Goal: Information Seeking & Learning: Learn about a topic

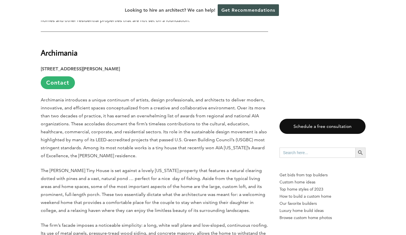
scroll to position [945, 0]
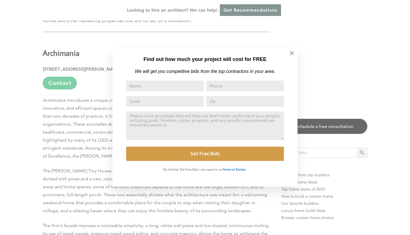
click at [291, 56] on icon at bounding box center [292, 53] width 6 height 6
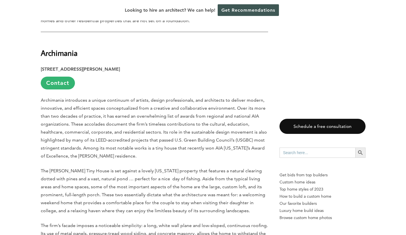
click at [55, 77] on link "Contact" at bounding box center [58, 83] width 34 height 13
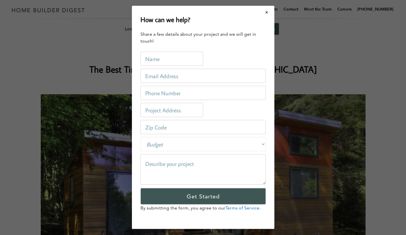
scroll to position [0, 0]
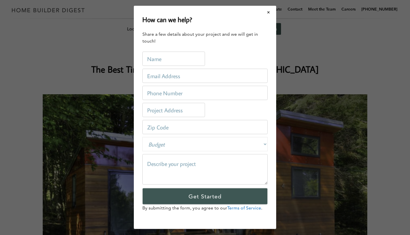
click at [270, 11] on button "Close modal" at bounding box center [268, 12] width 15 height 12
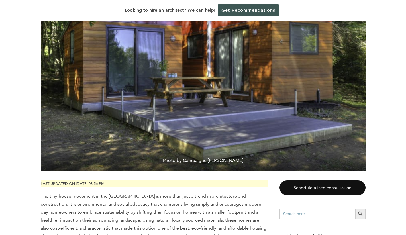
drag, startPoint x: 112, startPoint y: 148, endPoint x: 14, endPoint y: 134, distance: 98.4
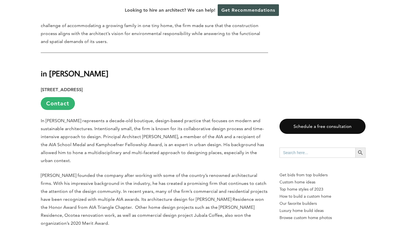
scroll to position [4368, 0]
click at [46, 69] on strong "in [PERSON_NAME]" at bounding box center [75, 74] width 68 height 10
copy div "in [PERSON_NAME]"
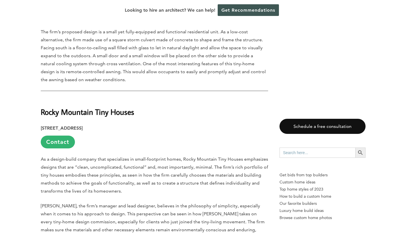
scroll to position [6647, 0]
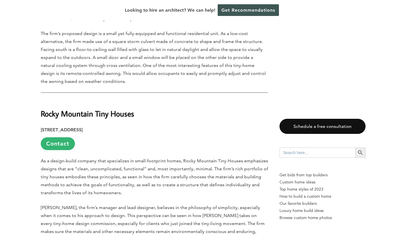
click at [92, 109] on strong "Rocky Mountain Tiny Houses" at bounding box center [87, 114] width 93 height 10
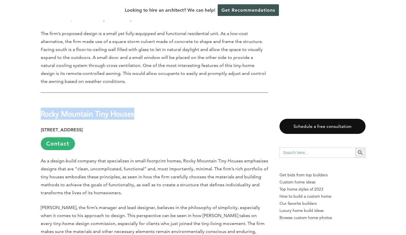
click at [92, 109] on strong "Rocky Mountain Tiny Houses" at bounding box center [87, 114] width 93 height 10
copy div "Rocky Mountain Tiny Houses"
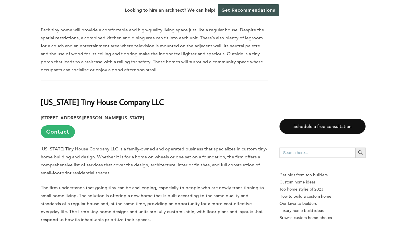
scroll to position [5402, 0]
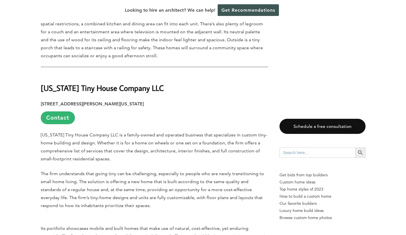
click at [159, 83] on strong "[US_STATE] Tiny House Company LLC" at bounding box center [102, 88] width 123 height 10
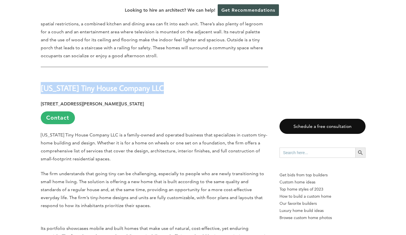
click at [159, 83] on strong "[US_STATE] Tiny House Company LLC" at bounding box center [102, 88] width 123 height 10
click at [111, 83] on strong "[US_STATE] Tiny House Company LLC" at bounding box center [102, 88] width 123 height 10
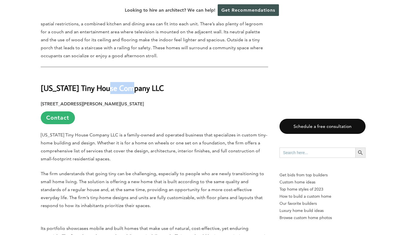
click at [111, 83] on strong "[US_STATE] Tiny House Company LLC" at bounding box center [102, 88] width 123 height 10
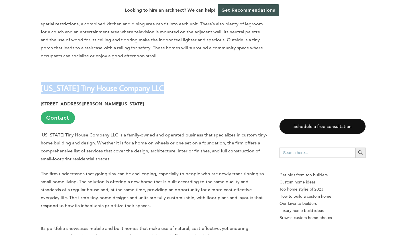
click at [111, 83] on strong "[US_STATE] Tiny House Company LLC" at bounding box center [102, 88] width 123 height 10
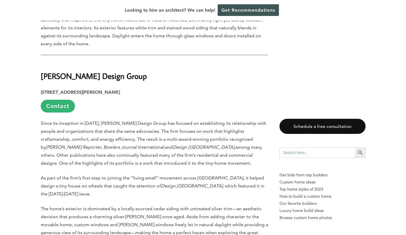
scroll to position [2538, 0]
click at [86, 71] on strong "[PERSON_NAME] Design Group" at bounding box center [94, 76] width 106 height 10
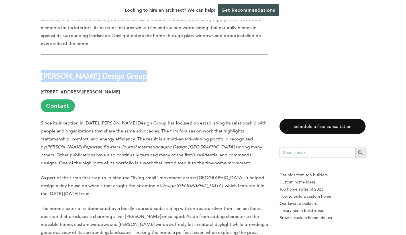
click at [86, 71] on strong "[PERSON_NAME] Design Group" at bounding box center [94, 76] width 106 height 10
copy div "[PERSON_NAME] Design Group"
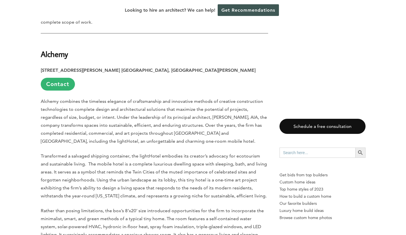
scroll to position [1796, 0]
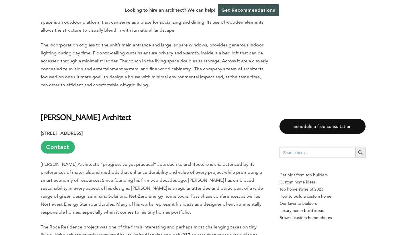
click at [74, 112] on strong "[PERSON_NAME] Architect" at bounding box center [86, 117] width 90 height 10
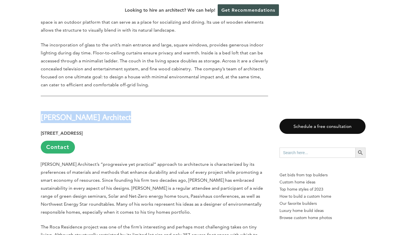
click at [74, 112] on strong "[PERSON_NAME] Architect" at bounding box center [86, 117] width 90 height 10
copy div "[PERSON_NAME] Architect"
